Goal: Transaction & Acquisition: Purchase product/service

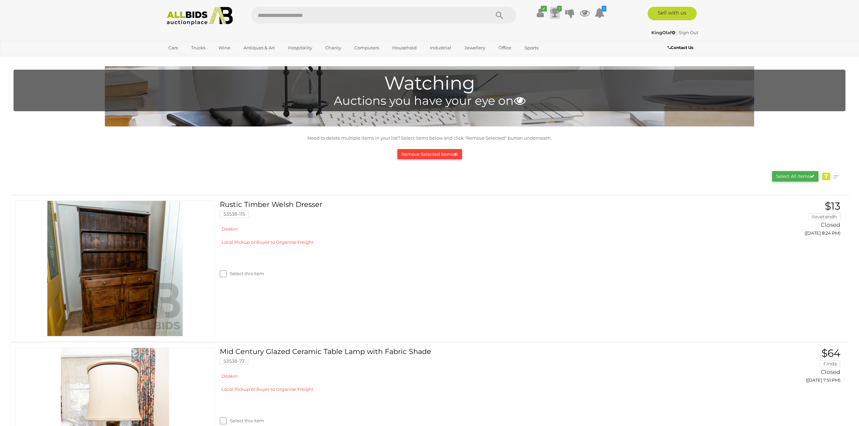
click at [554, 14] on icon at bounding box center [554, 13] width 9 height 12
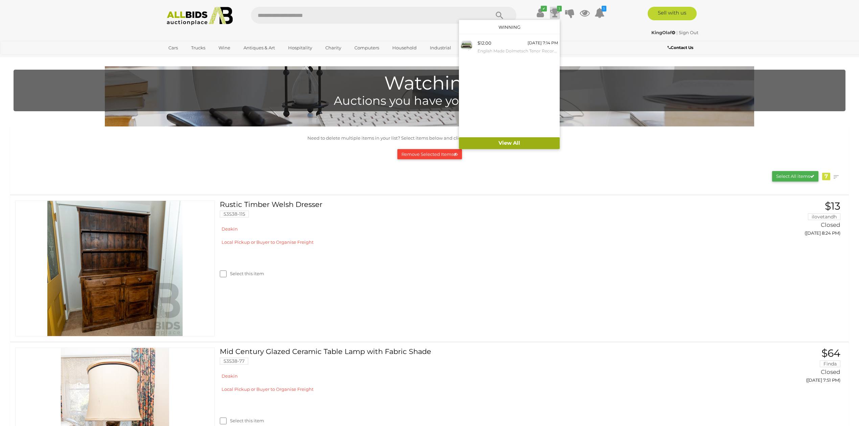
click at [532, 143] on link "View All" at bounding box center [509, 143] width 101 height 12
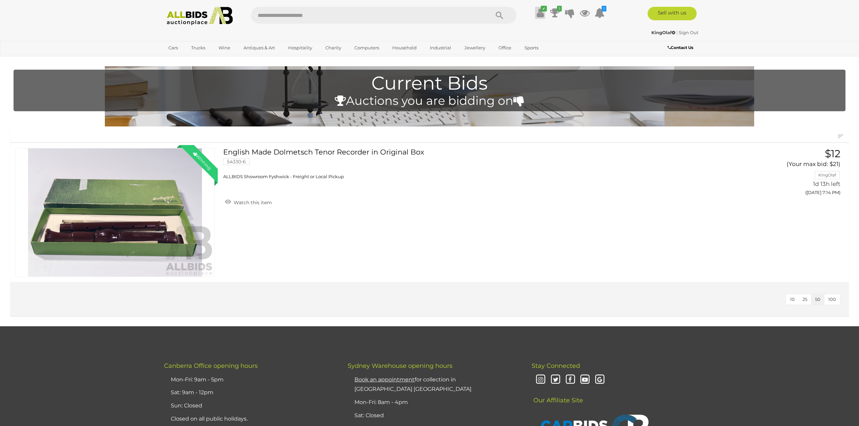
click at [539, 12] on icon at bounding box center [540, 13] width 7 height 12
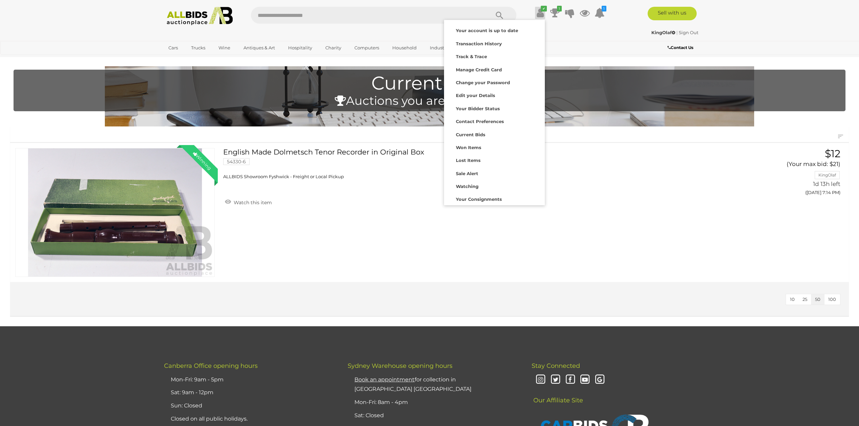
click at [596, 6] on div "✔ Track & Trace 1 1" at bounding box center [429, 13] width 859 height 27
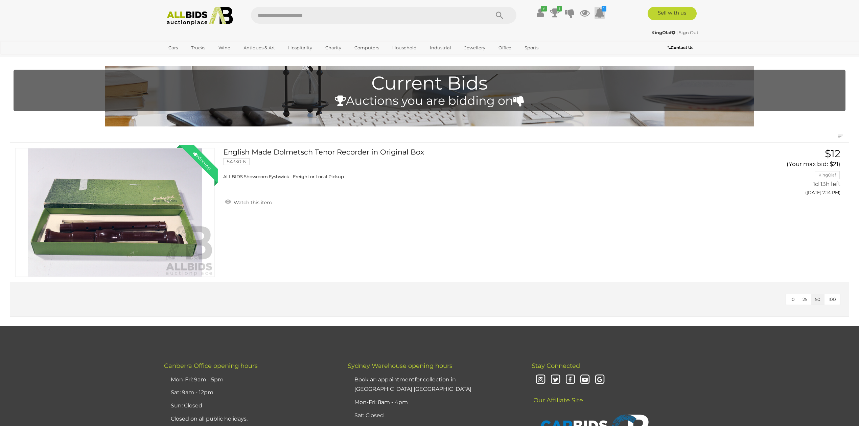
click at [598, 7] on icon at bounding box center [599, 13] width 10 height 12
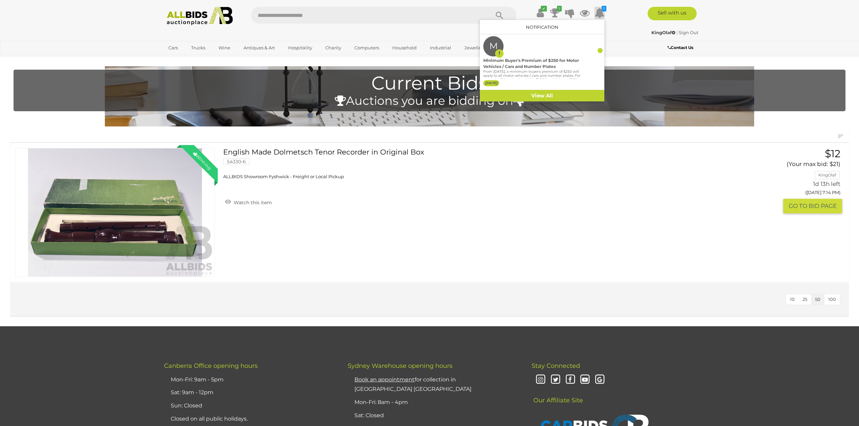
click at [344, 179] on span "ALLBIDS Showroom Fyshwick - Freight or Local Pickup" at bounding box center [283, 176] width 121 height 5
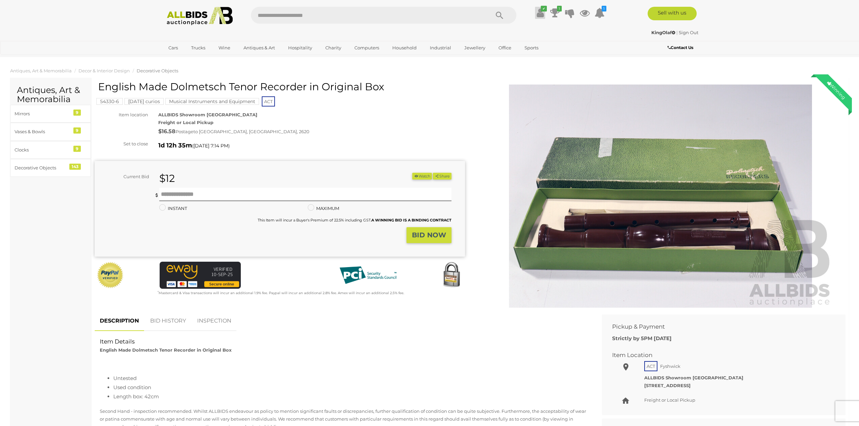
click at [539, 9] on icon at bounding box center [540, 13] width 7 height 12
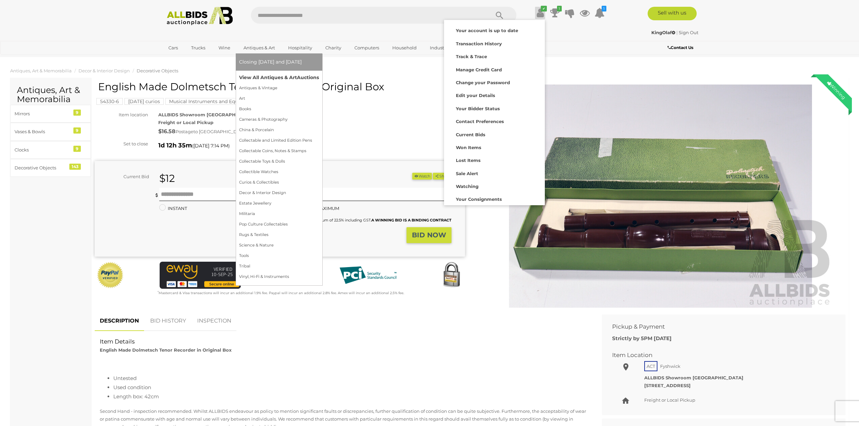
click at [251, 76] on link "View All Antiques & Art Auctions" at bounding box center [279, 77] width 80 height 10
